Goal: Task Accomplishment & Management: Complete application form

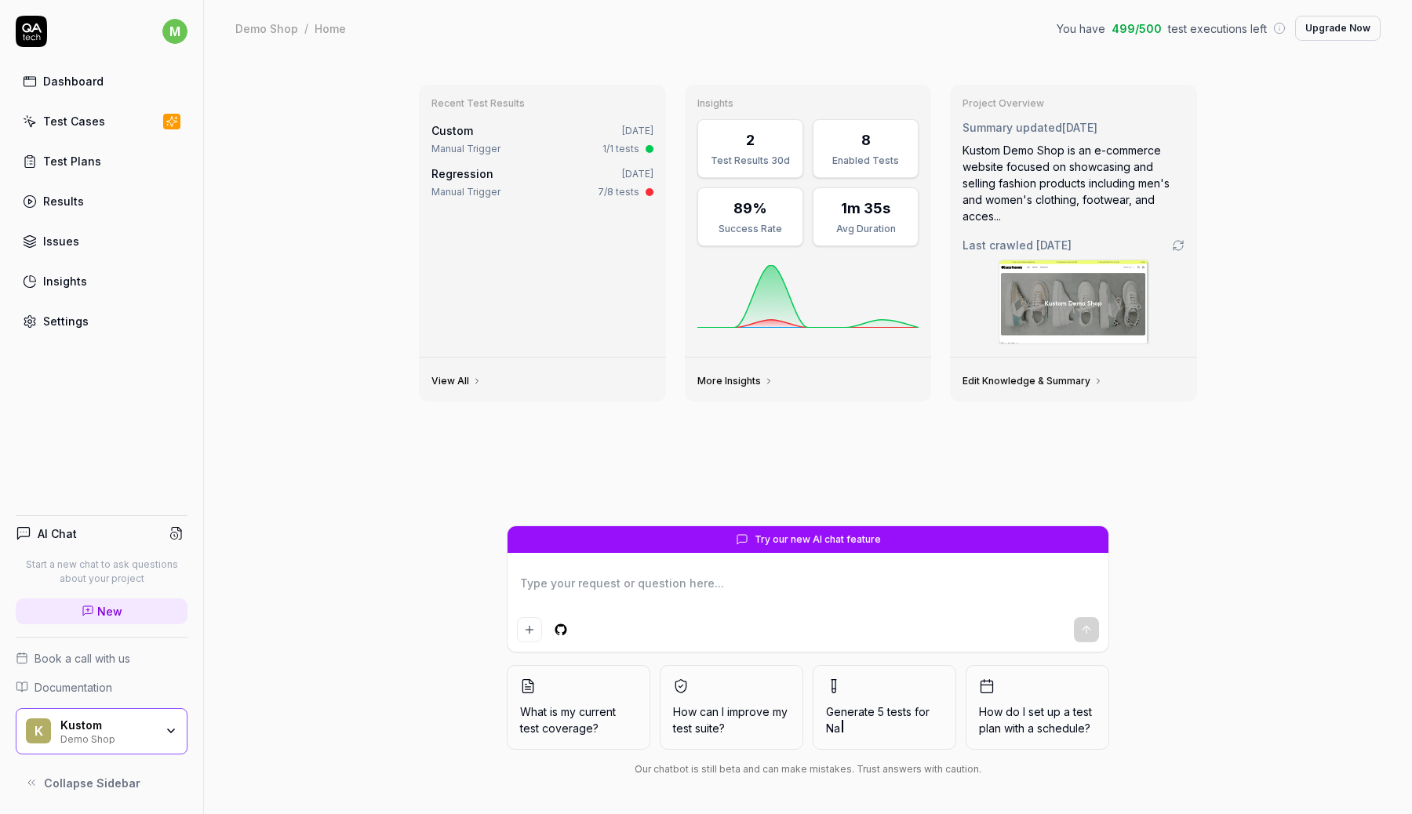
type textarea "*"
click at [92, 121] on div "Test Cases" at bounding box center [74, 121] width 62 height 16
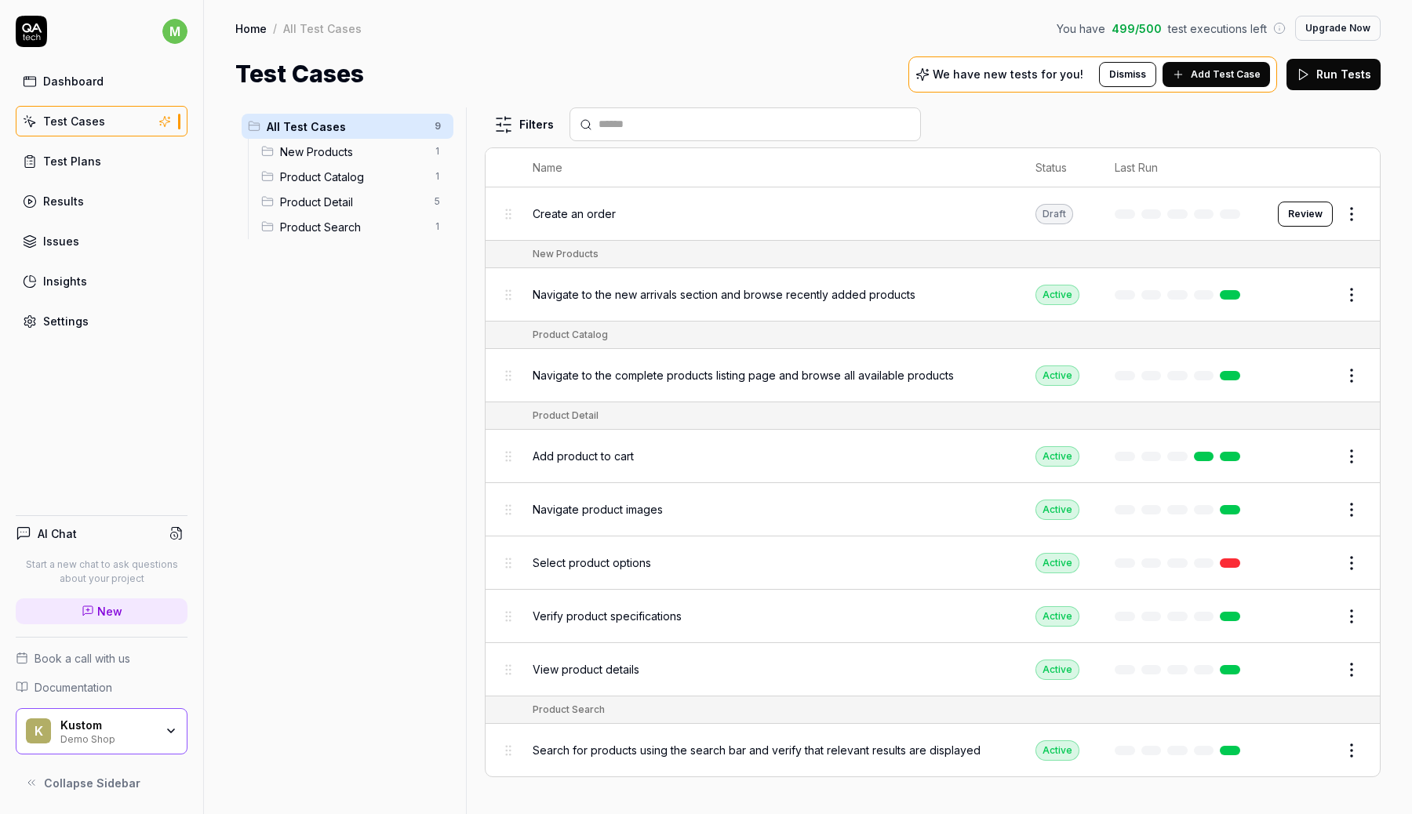
click at [107, 738] on div "Demo Shop" at bounding box center [107, 738] width 94 height 13
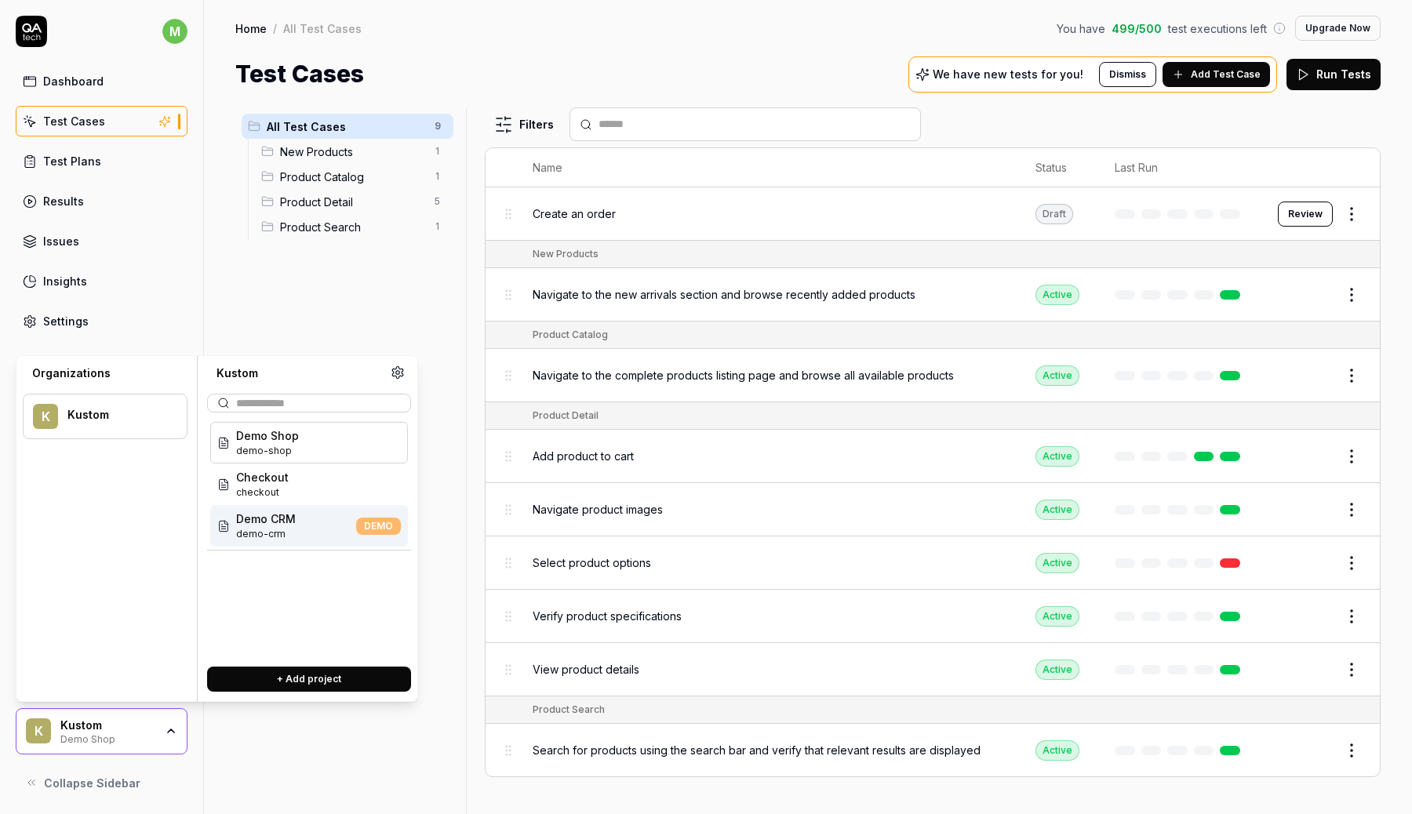
click at [293, 526] on span "Demo CRM" at bounding box center [266, 519] width 60 height 16
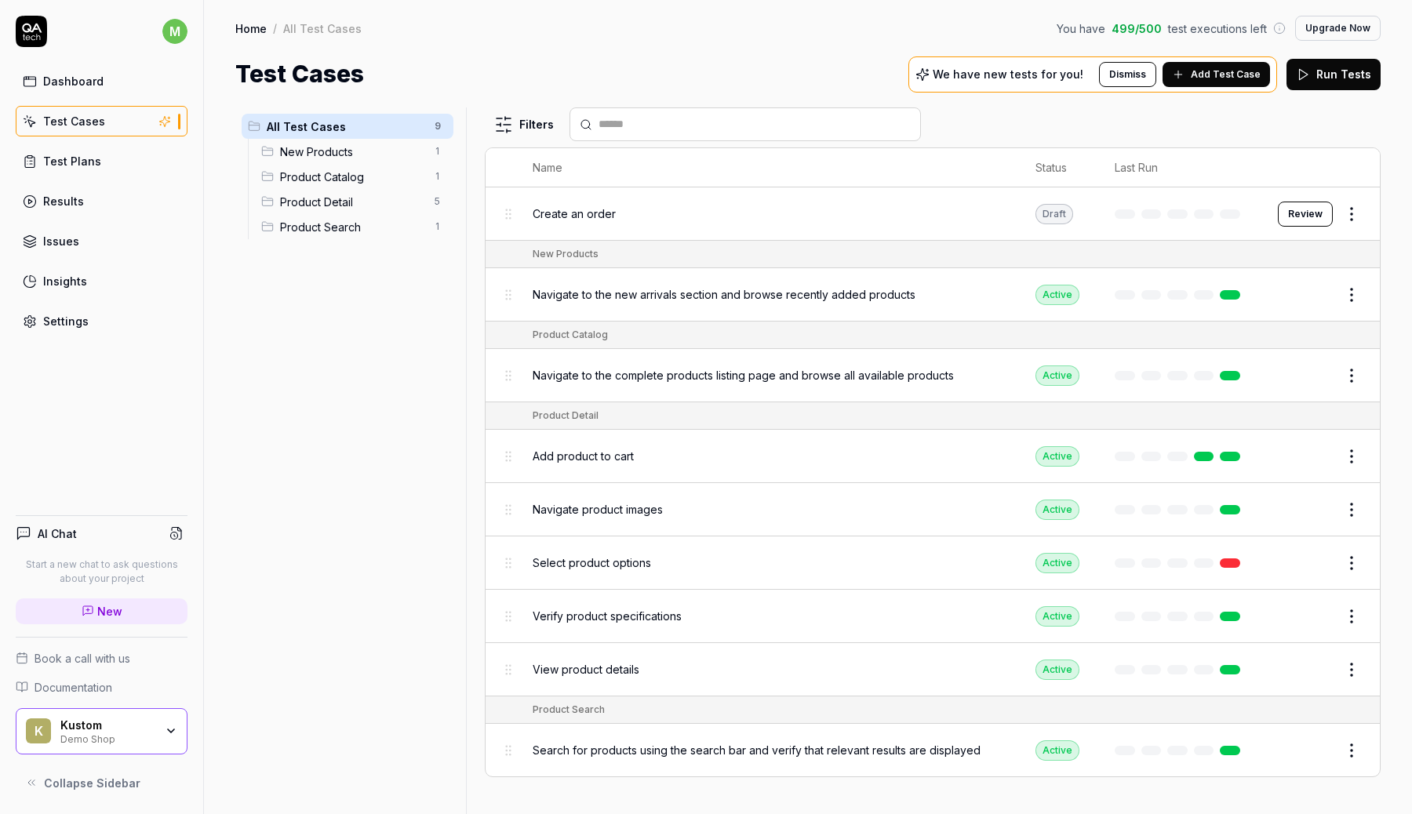
click at [115, 727] on div "Kustom" at bounding box center [107, 726] width 94 height 14
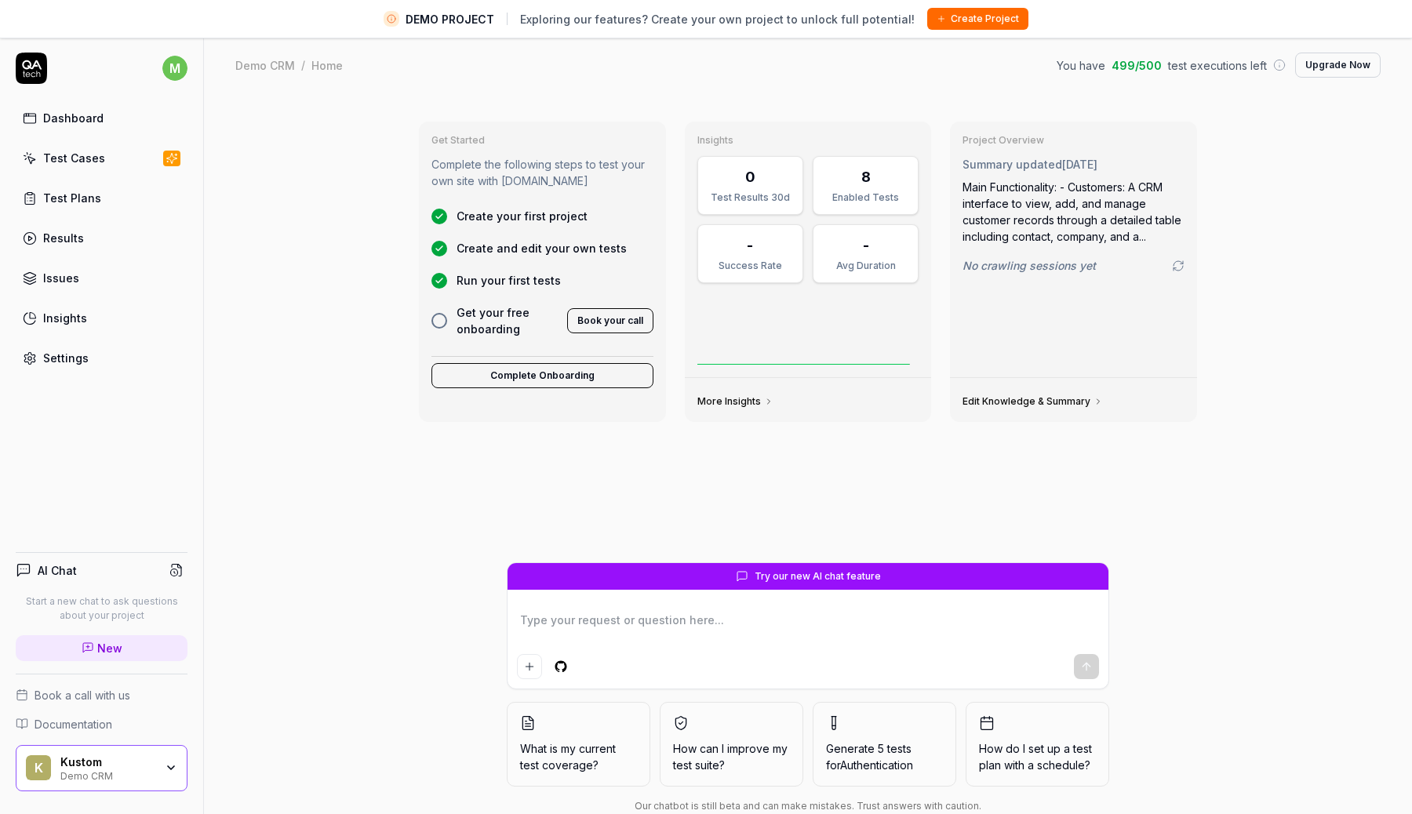
click at [124, 748] on div "K Kustom Demo CRM" at bounding box center [102, 768] width 172 height 47
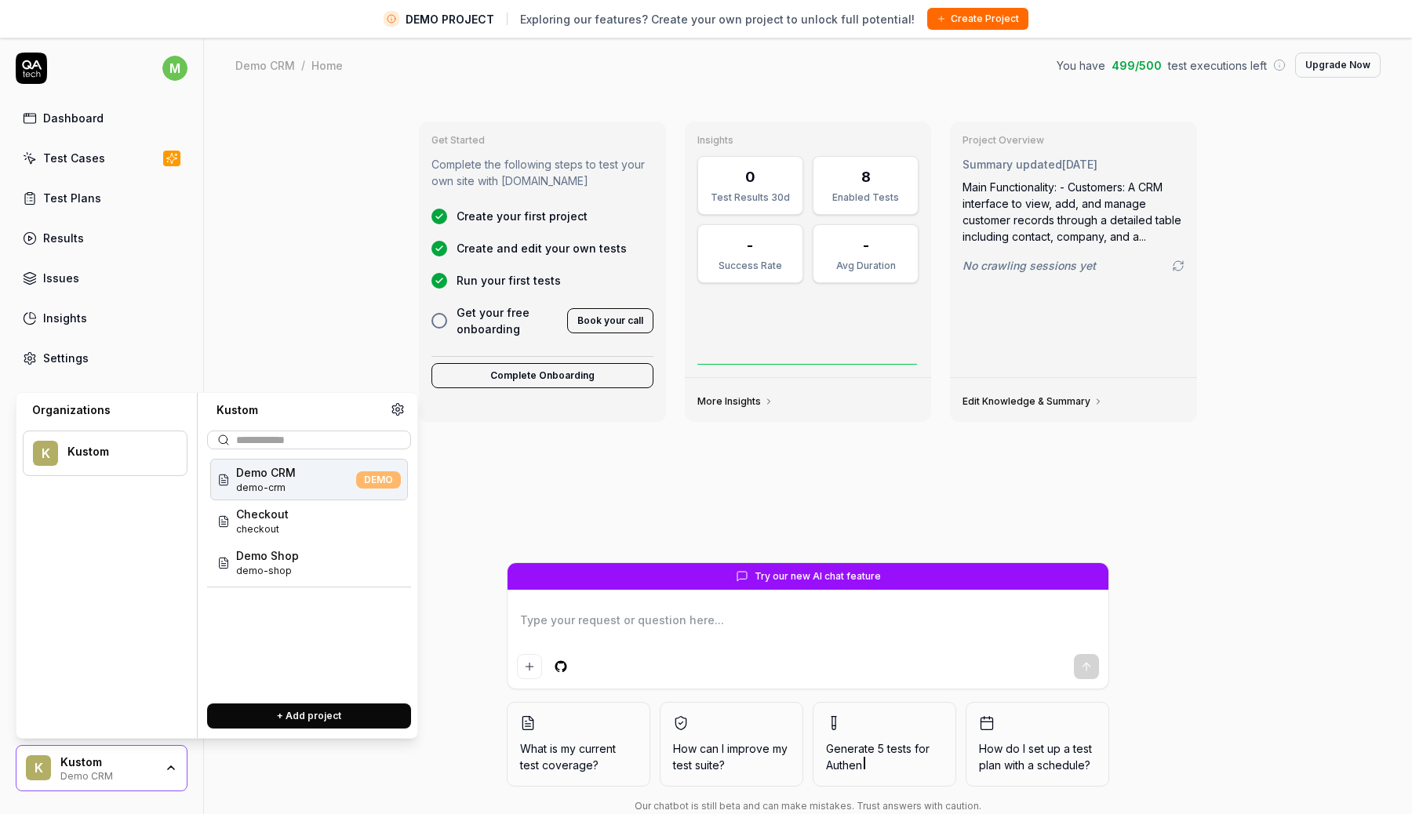
type textarea "*"
click at [254, 718] on button "+ Add project" at bounding box center [309, 716] width 204 height 25
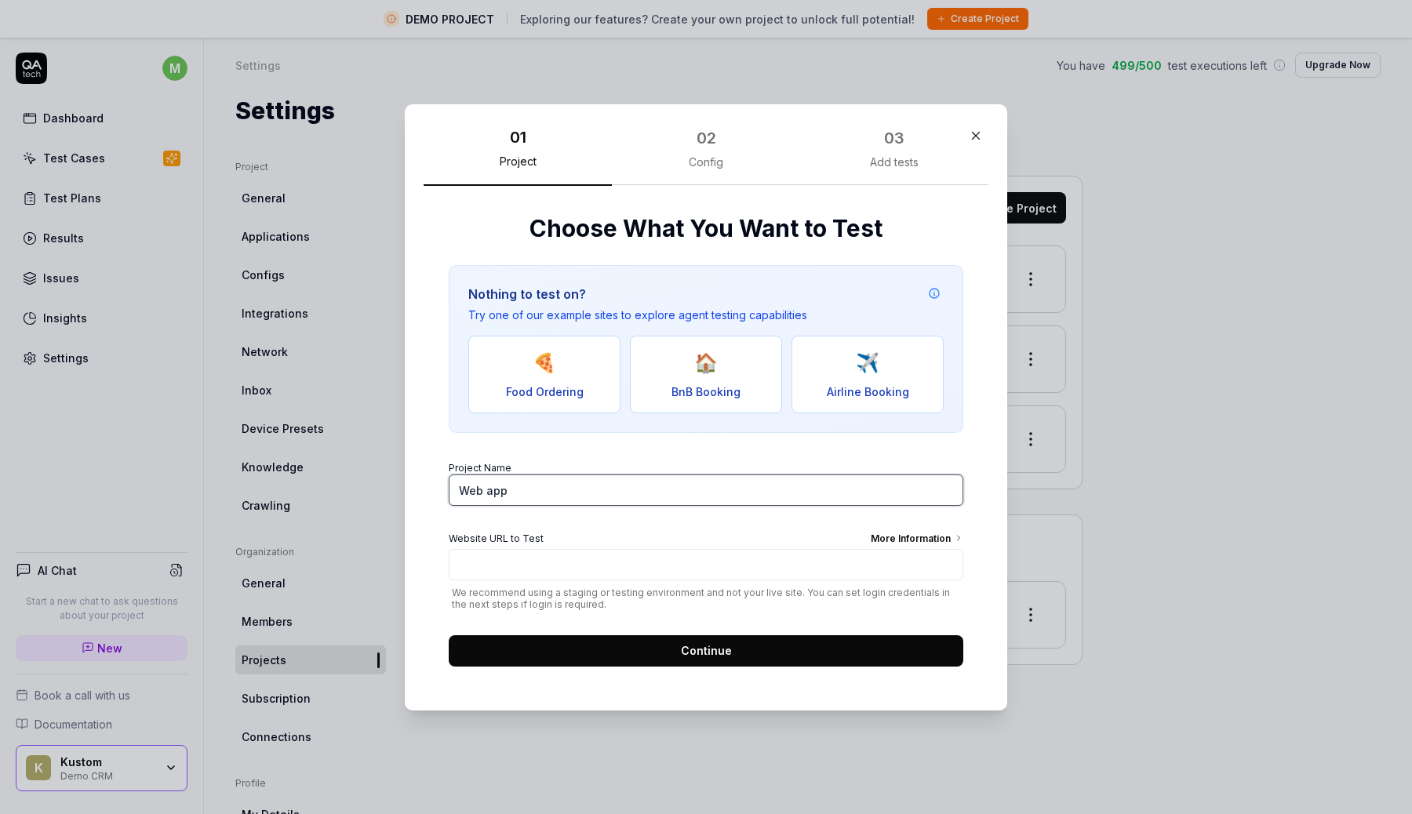
click at [523, 494] on input "Web app" at bounding box center [706, 490] width 515 height 31
type input "Portal Demo"
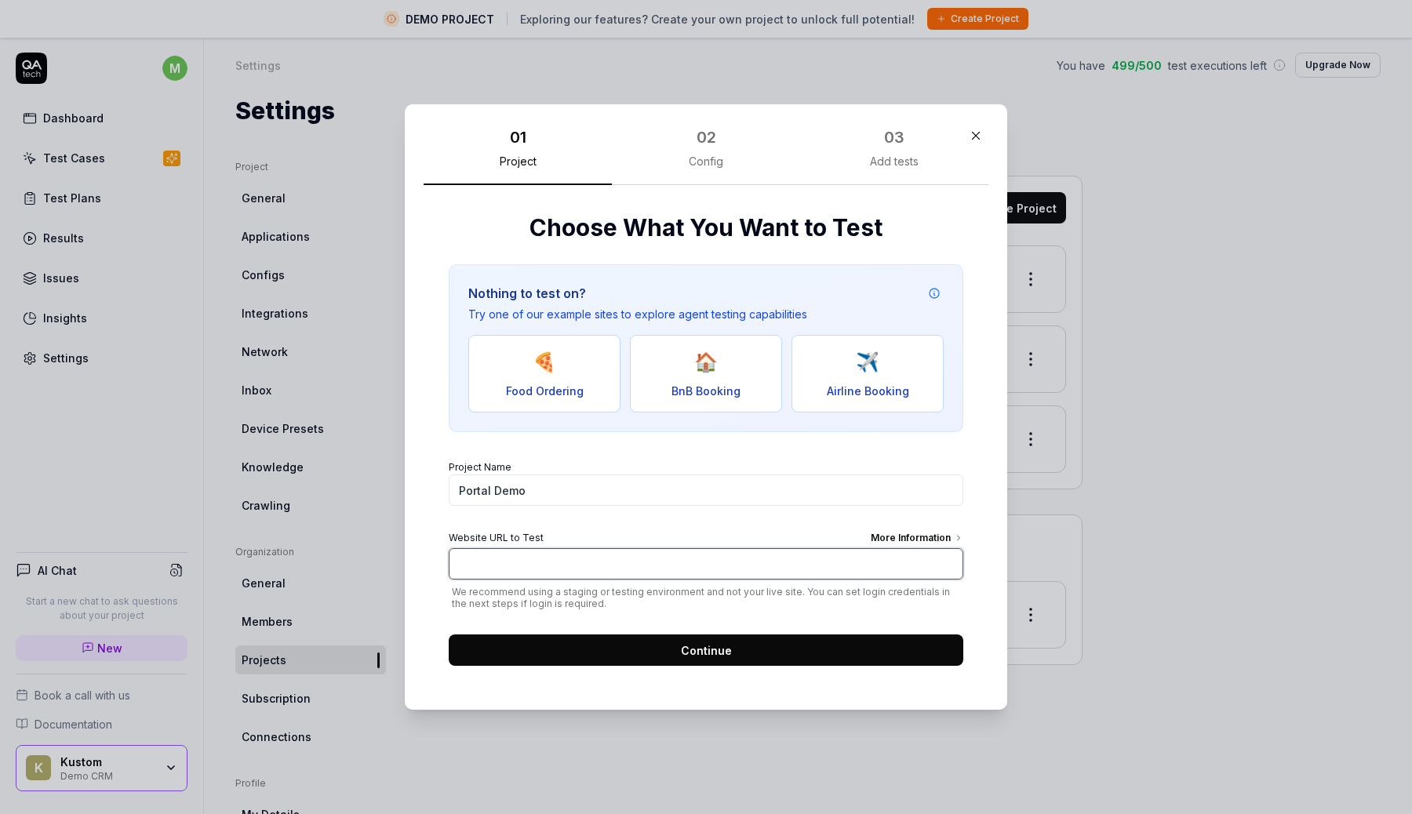
paste input "[DOMAIN_NAME]"
type input "[URL][DOMAIN_NAME]"
click at [634, 655] on button "Continue" at bounding box center [706, 650] width 515 height 31
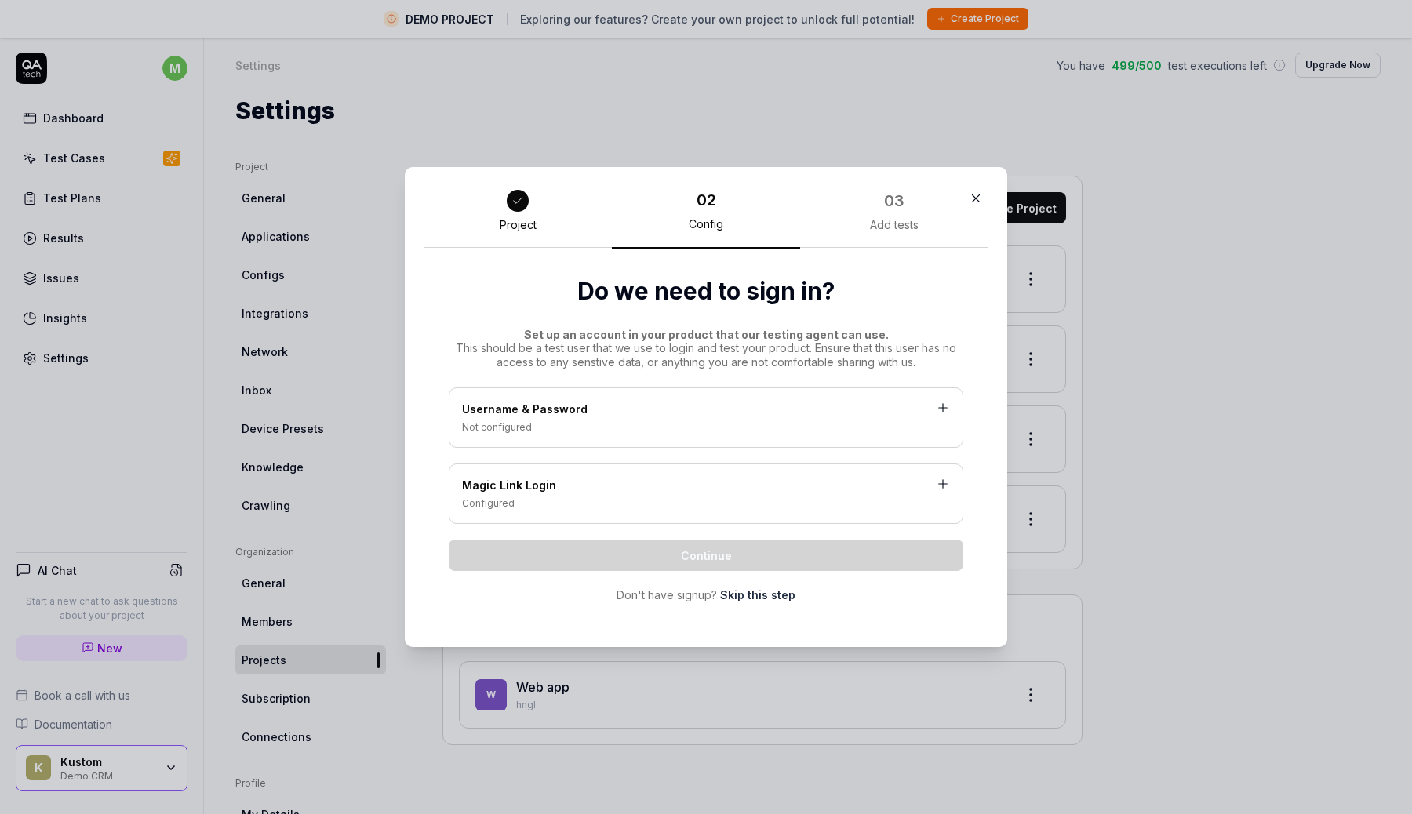
click at [981, 196] on icon "button" at bounding box center [976, 198] width 14 height 14
